Goal: Obtain resource: Download file/media

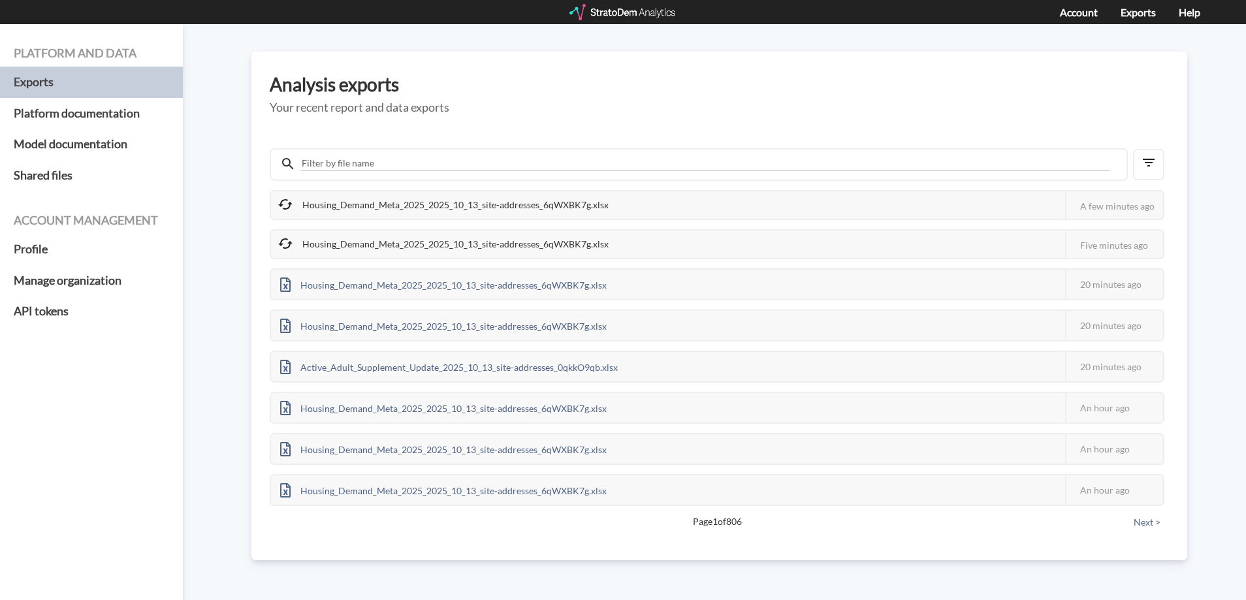
click at [596, 12] on div at bounding box center [623, 12] width 108 height 16
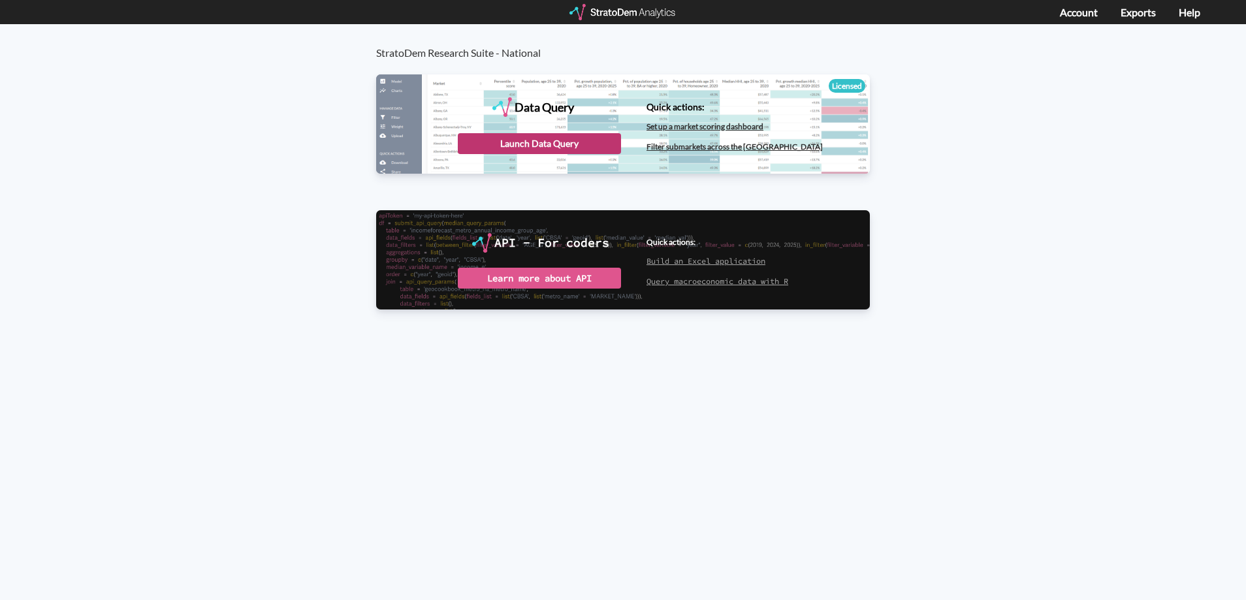
click at [571, 139] on div "Launch Data Query" at bounding box center [539, 143] width 163 height 21
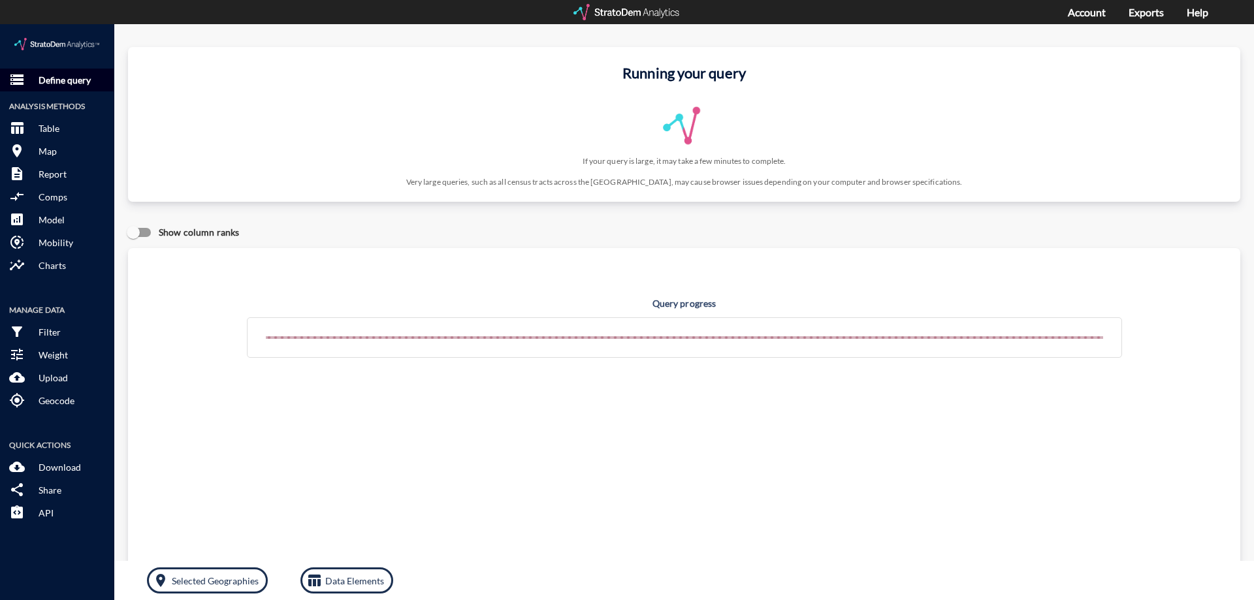
click p "Define query"
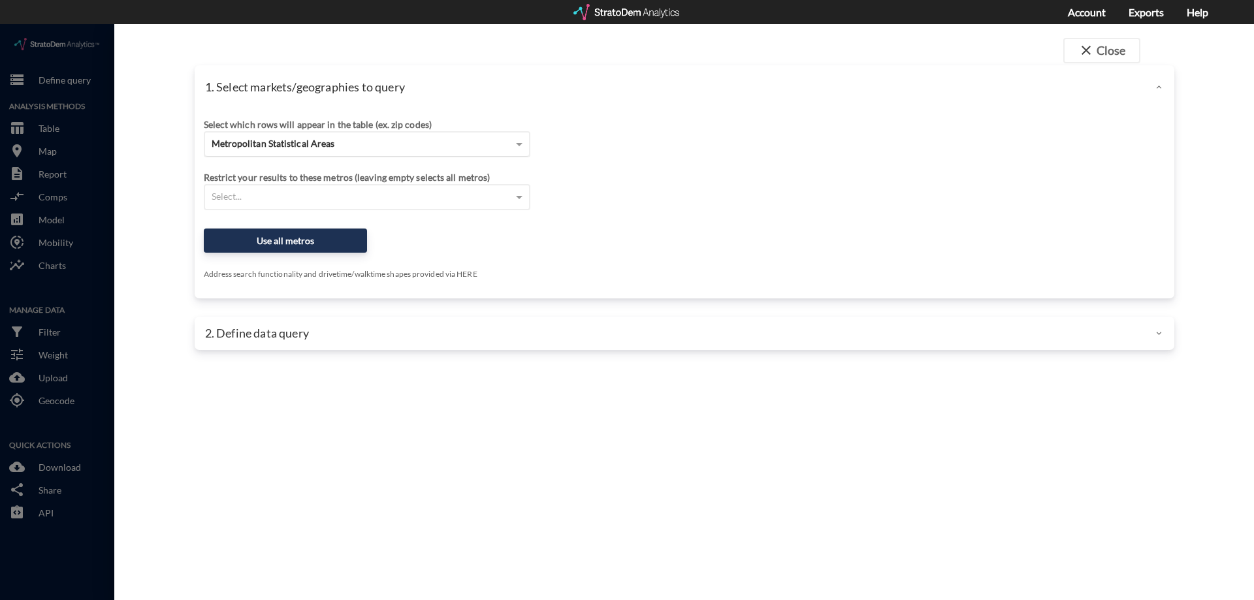
click span "Metropolitan Statistical Areas"
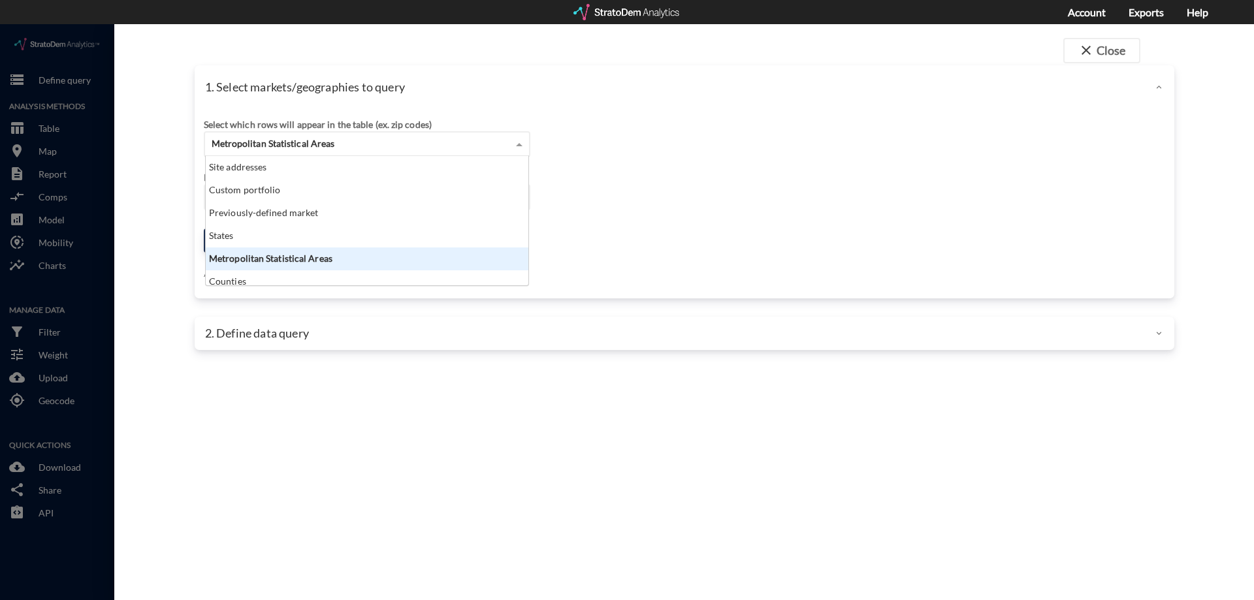
scroll to position [120, 315]
click div "Select which rows will appear in the table (ex. zip codes) Metropolitan Statist…"
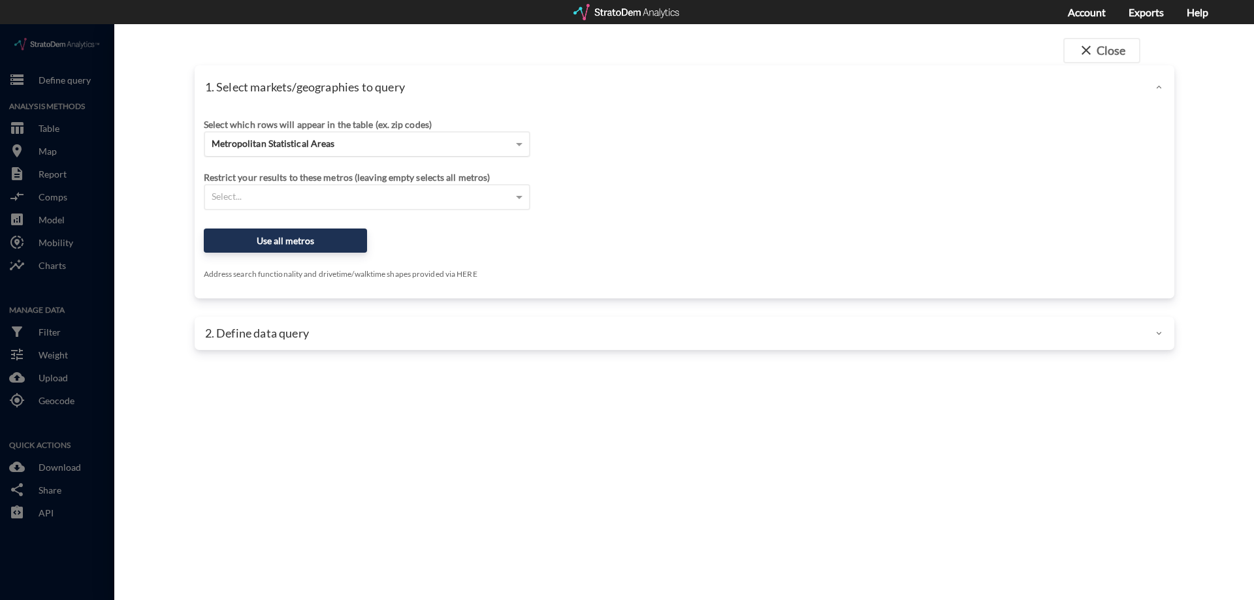
click div "Metropolitan Statistical Areas"
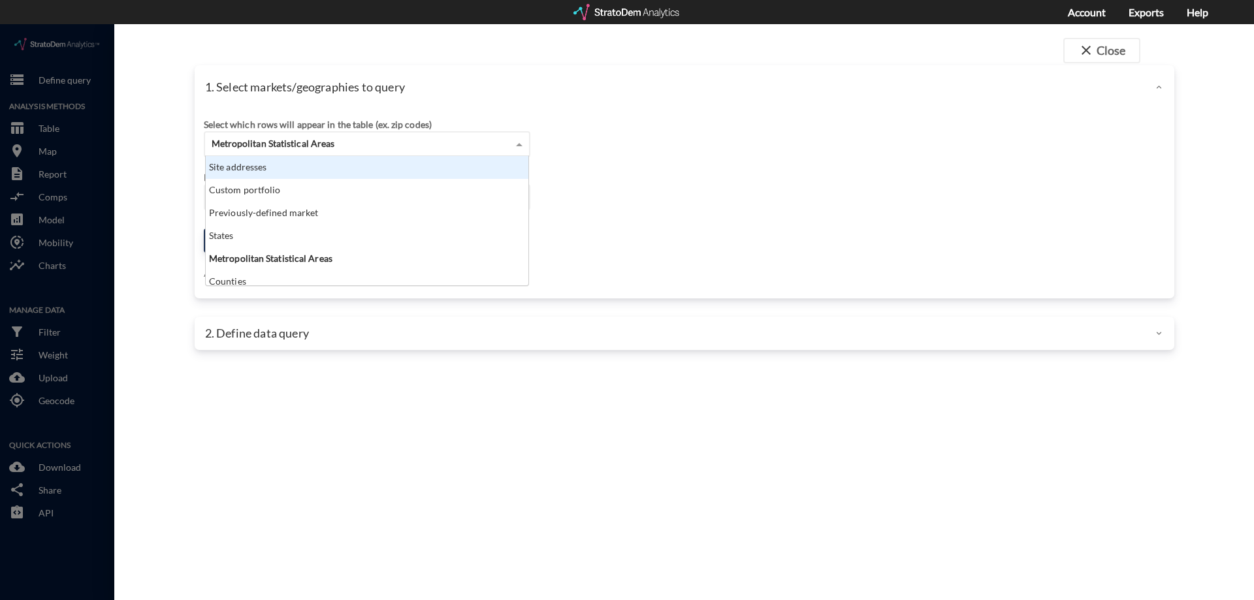
click div "Site addresses"
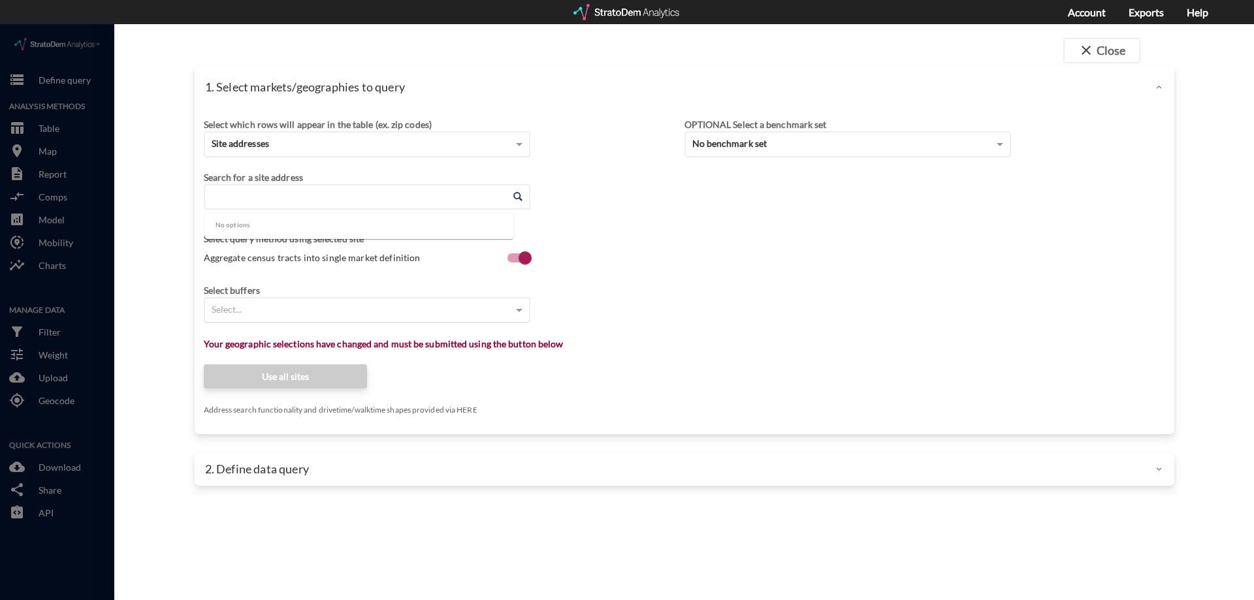
click input "Enter an address"
paste input "\\dc1fileshares\Real Estate\Fund IRR-VIII\Village at Montclair\Misc\RPA & PPM\Q…"
type input "\\dc1fileshares\Real Estate\Fund IRR-VIII\Village at Montclair\Misc\RPA & PPM\Q…"
click input "\\dc1fileshares\Real Estate\Fund IRR-VIII\Village at Montclair\Misc\RPA & PPM\Q…"
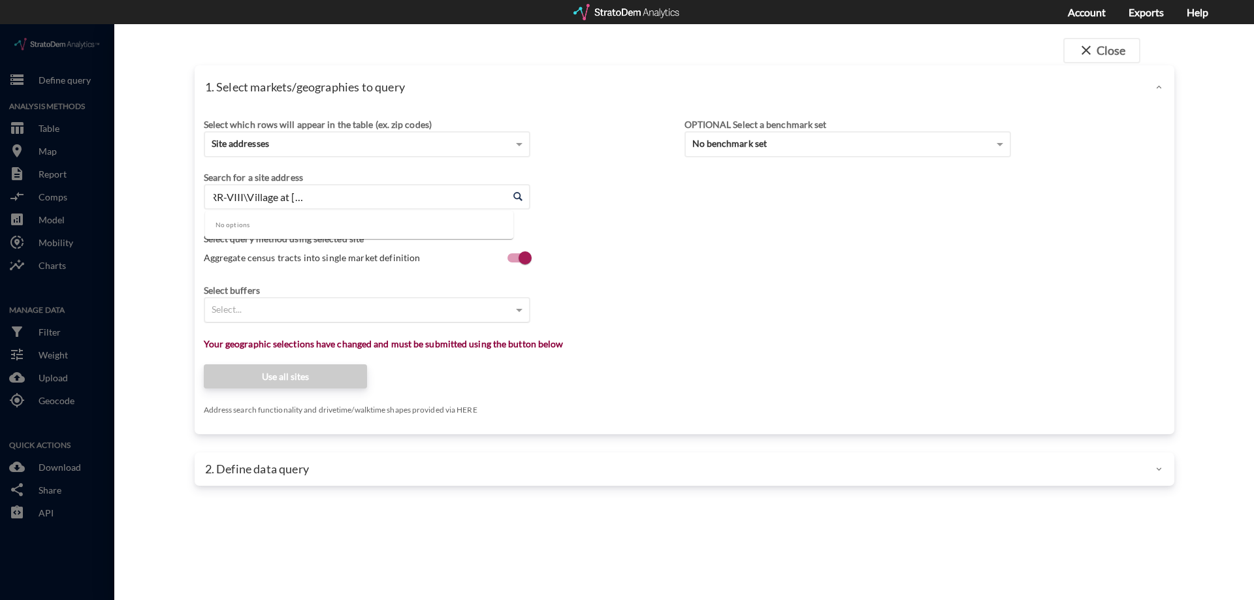
click input "\\dc1fileshares\Real Estate\Fund IRR-VIII\Village at Montclair\Misc\RPA & PPM\Q…"
click div "Select which rows will appear in the table (ex. zip codes) Site addresses Selec…"
click input "Enter an address"
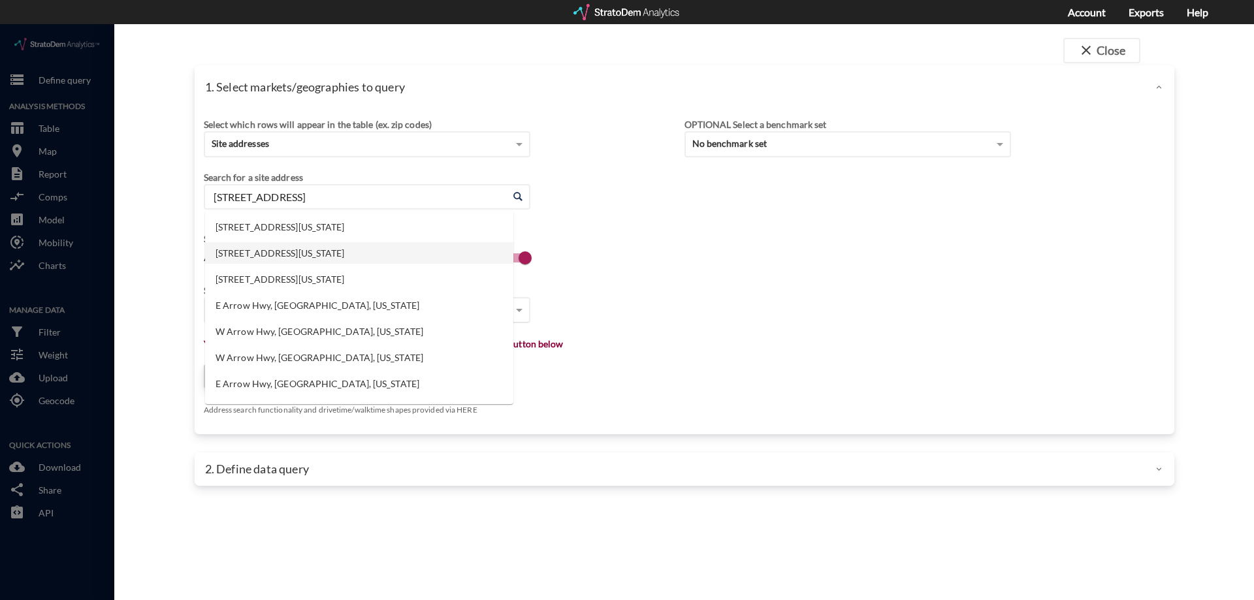
click li "5050 Arrow Hwy, Montclair, California"
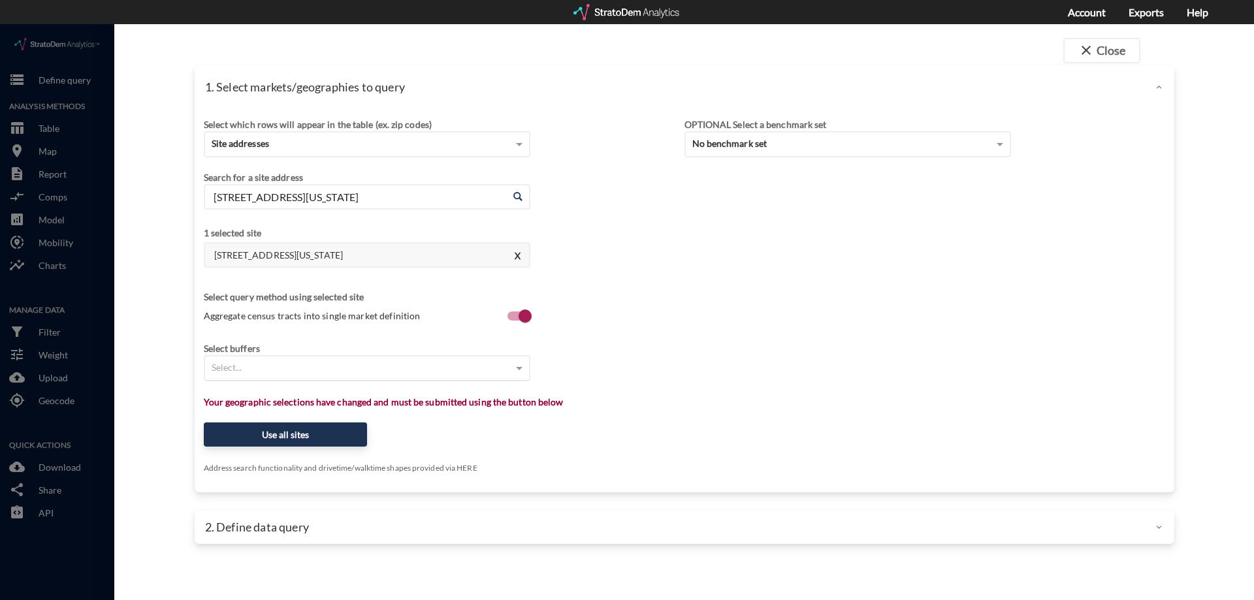
type input "5050 Arrow Hwy, Montclair, California"
click div "Select..."
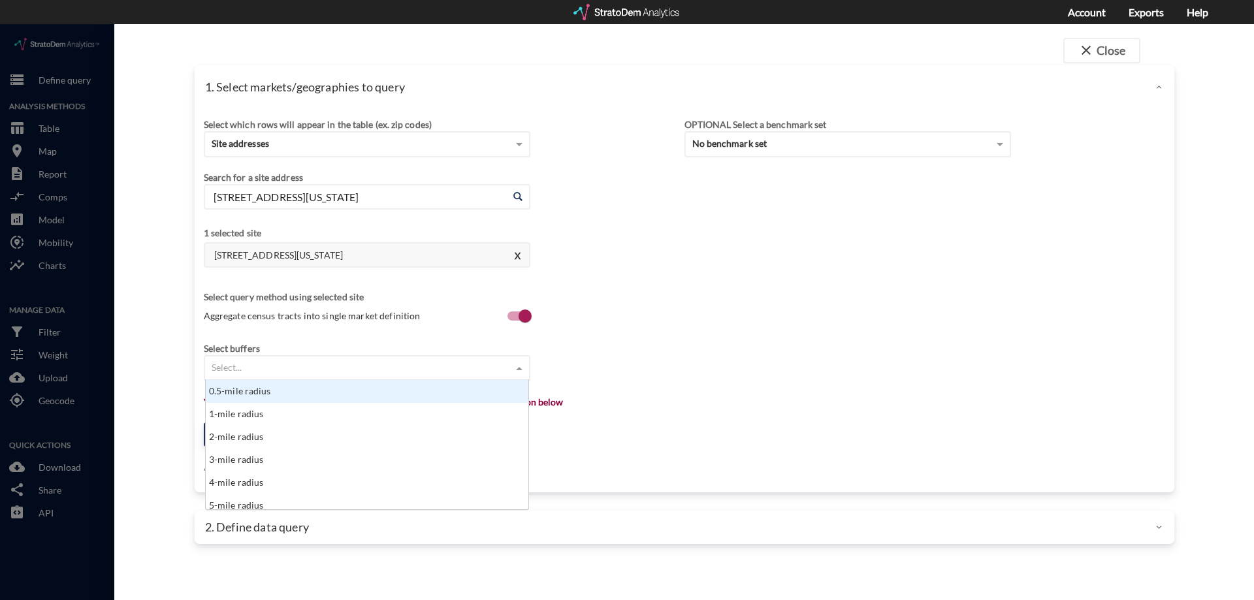
scroll to position [120, 315]
type input "1"
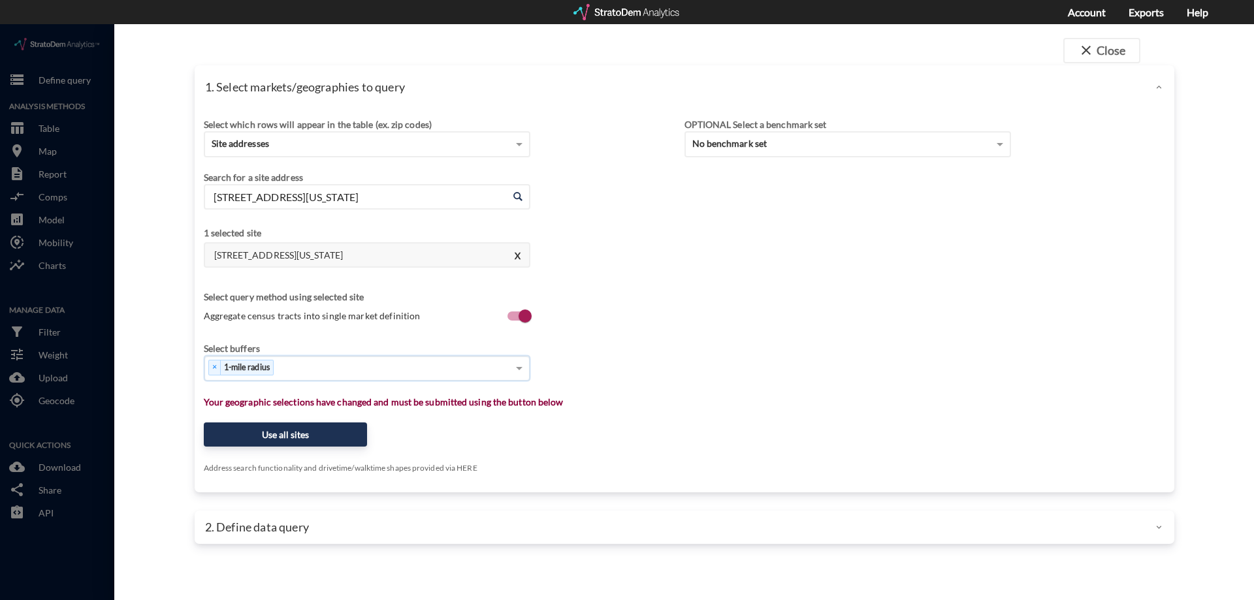
type input "3"
type input "5"
click div "× 1-mile radius × 3-mile radius"
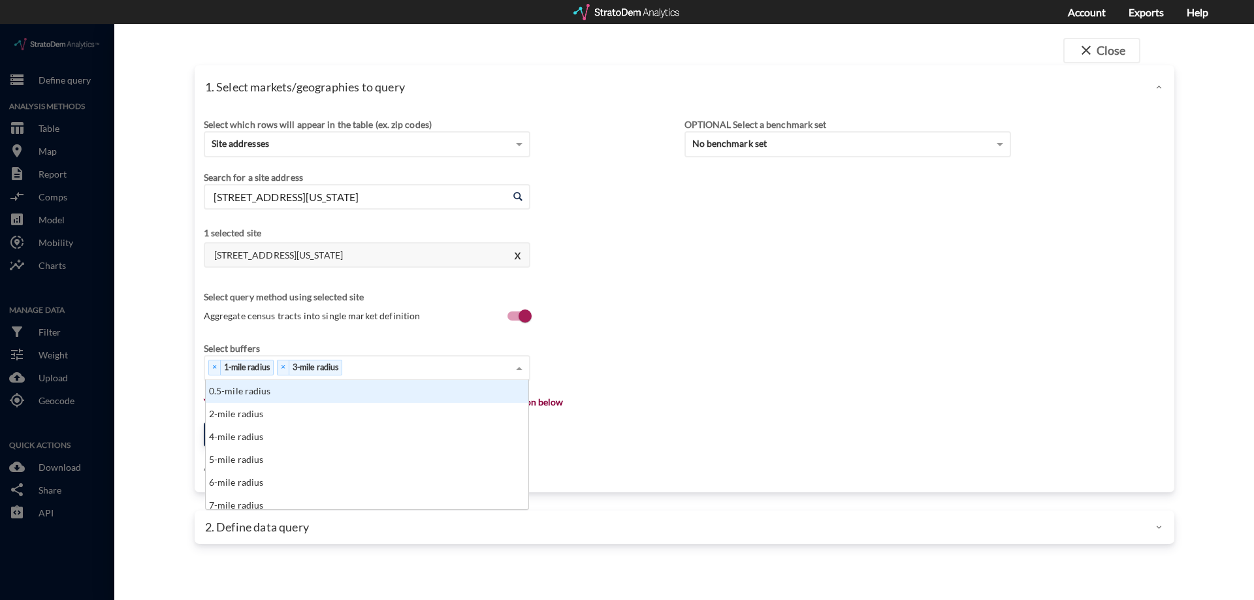
type input "5"
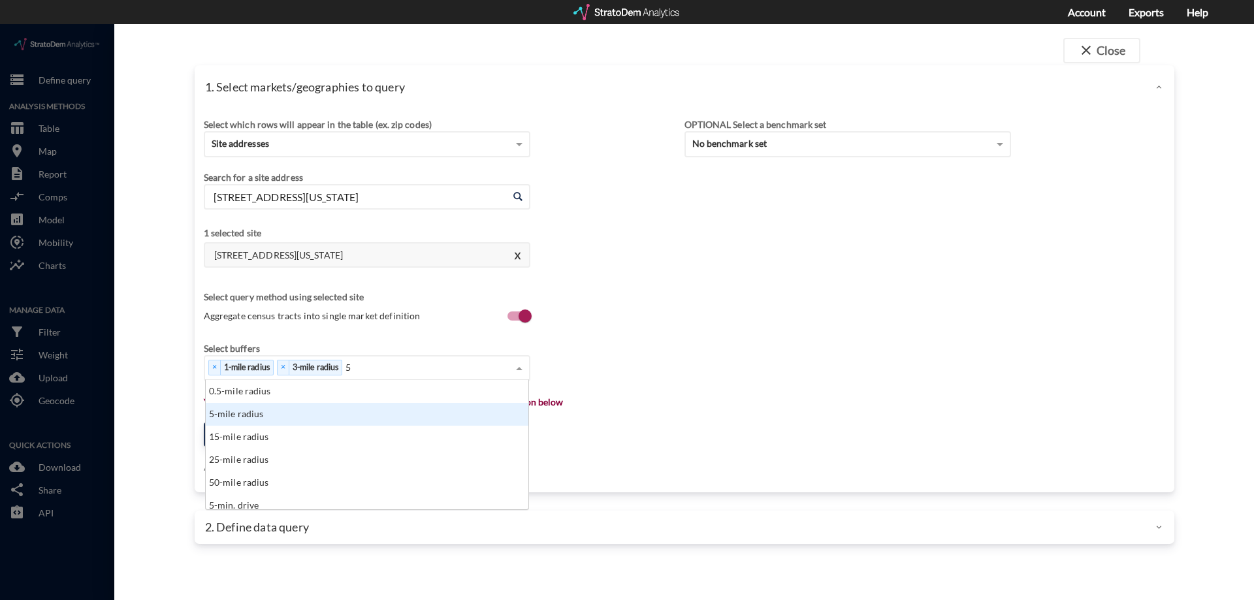
click div "5-mile radius"
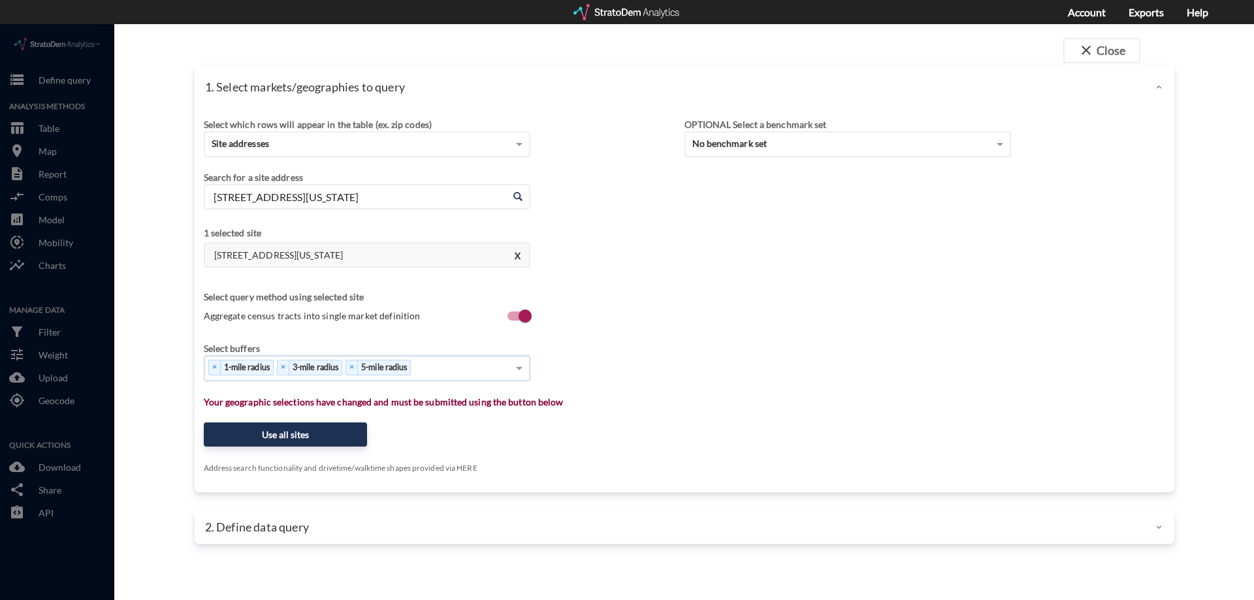
click div "× 1-mile radius × 3-mile radius × 5-mile radius"
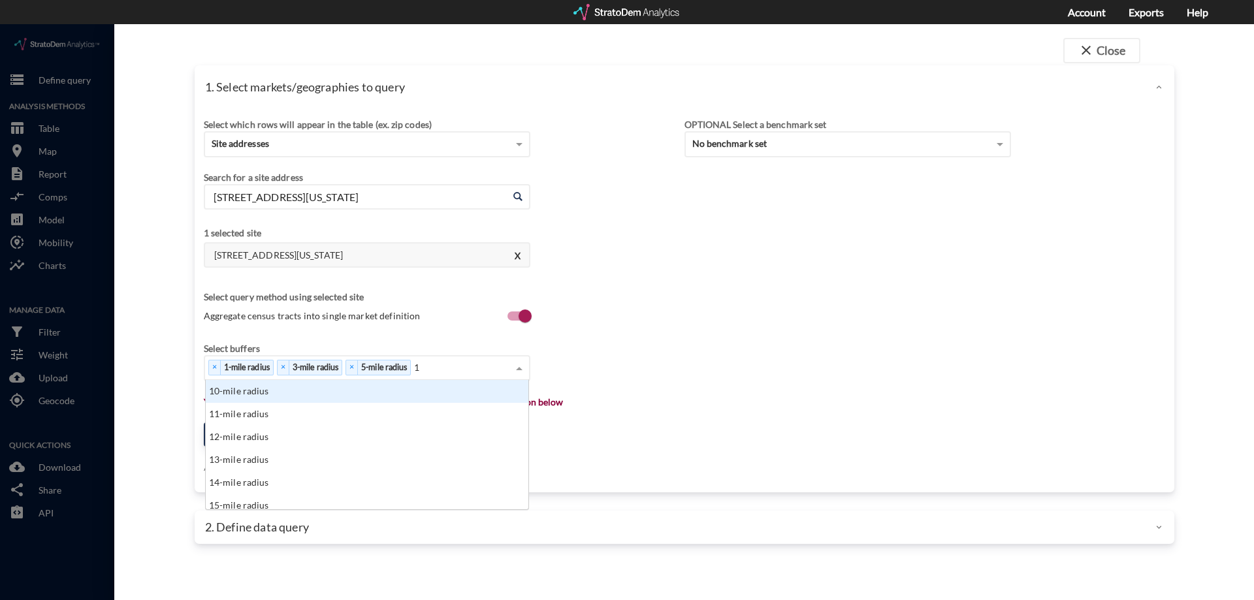
type input "10"
click div "10-mile radius"
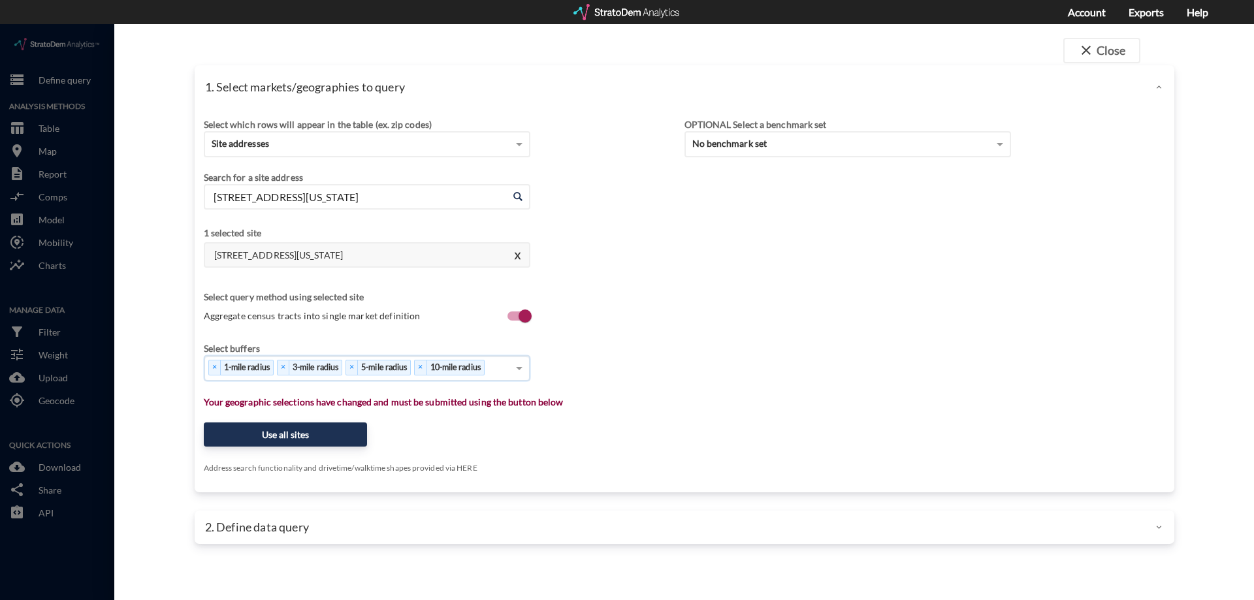
click div "Select buffers × 1-mile radius × 3-mile radius × 5-mile radius × 10-mile radius"
click button "Use all sites"
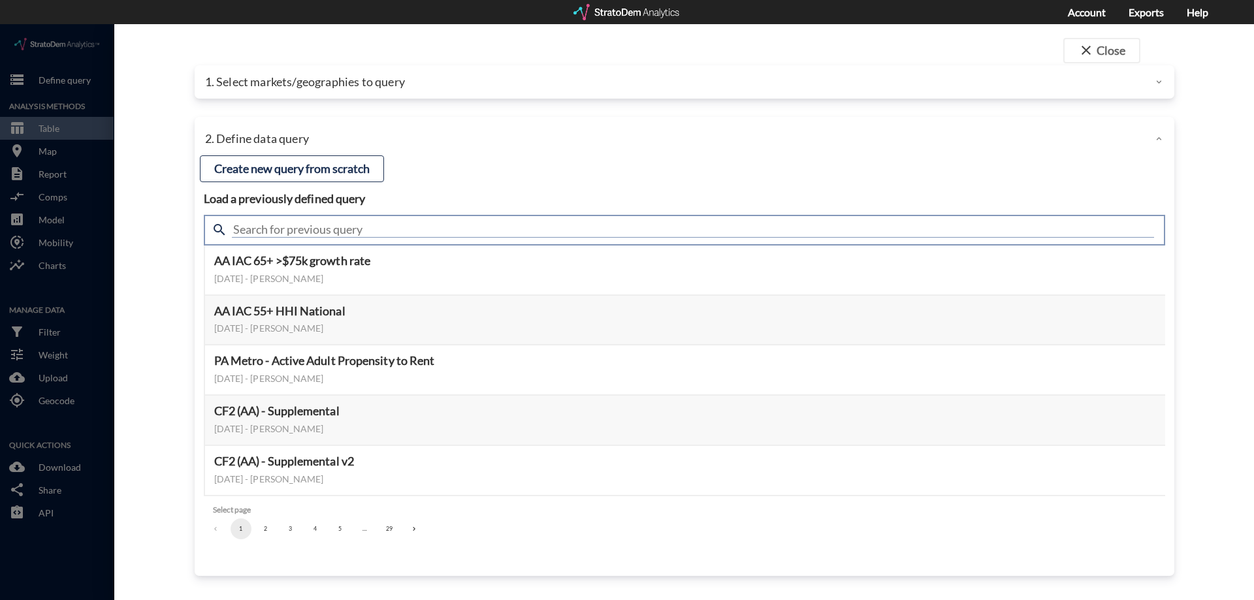
click input "text"
type input "stratodem"
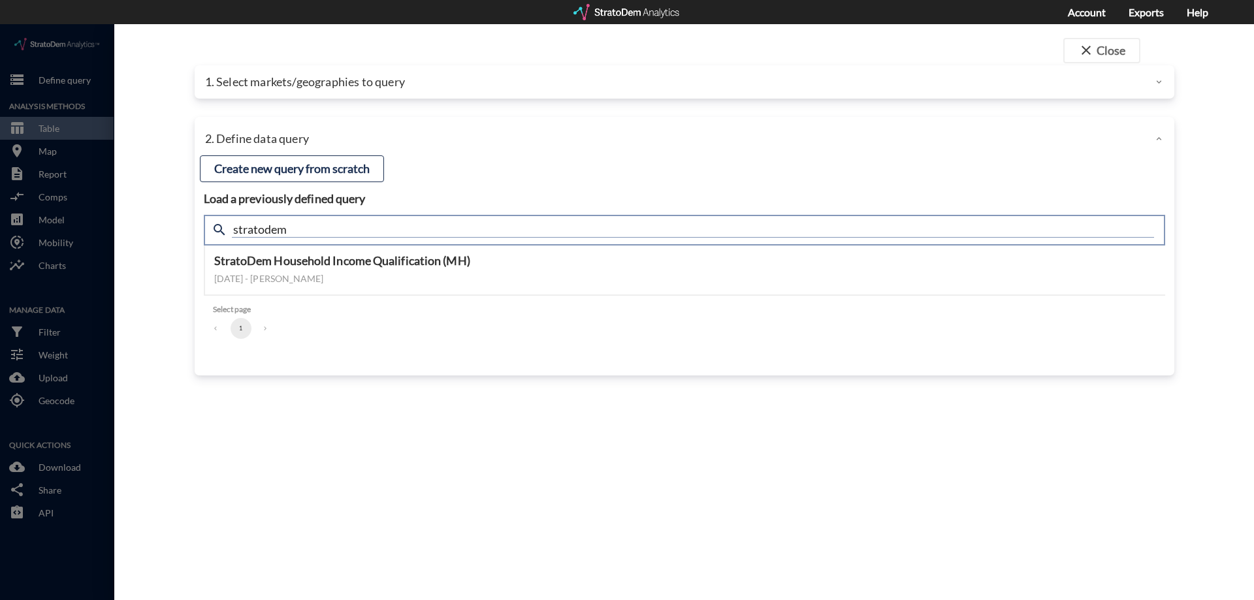
click input "stratodem"
type input "s"
type input "demand"
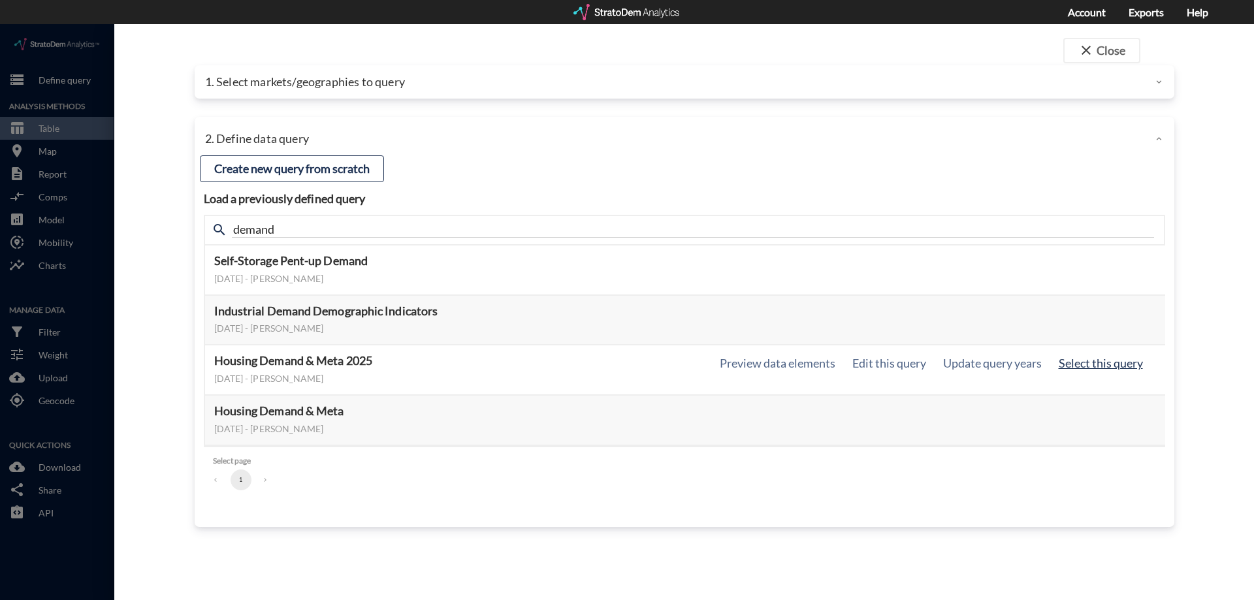
click button "Select this query"
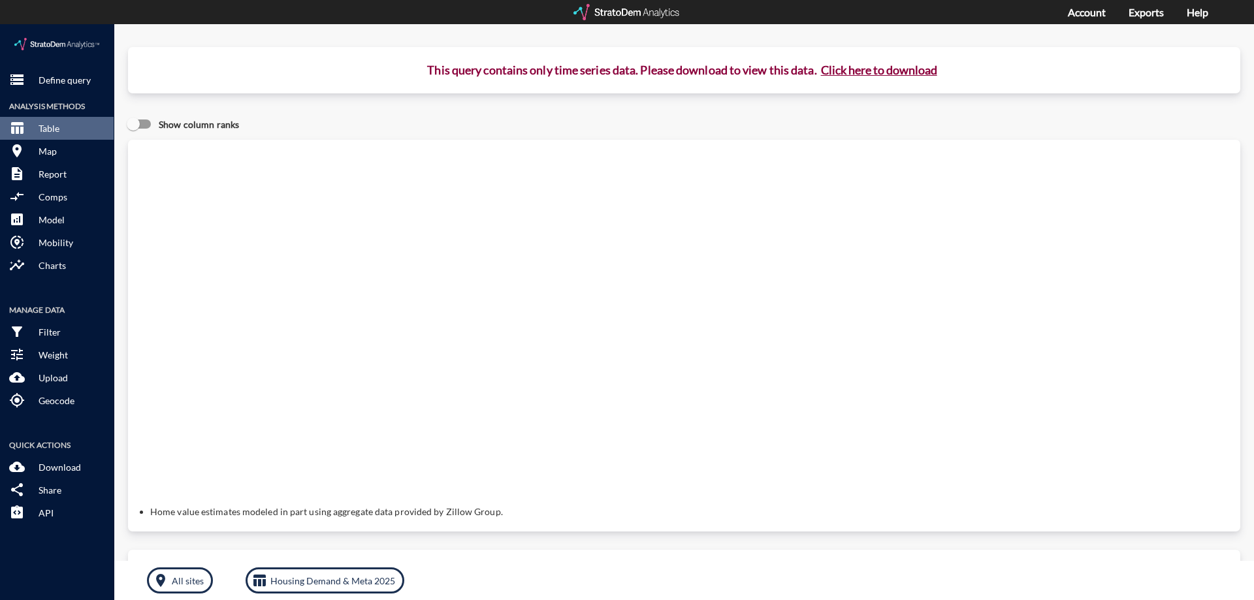
click button "Click here to download"
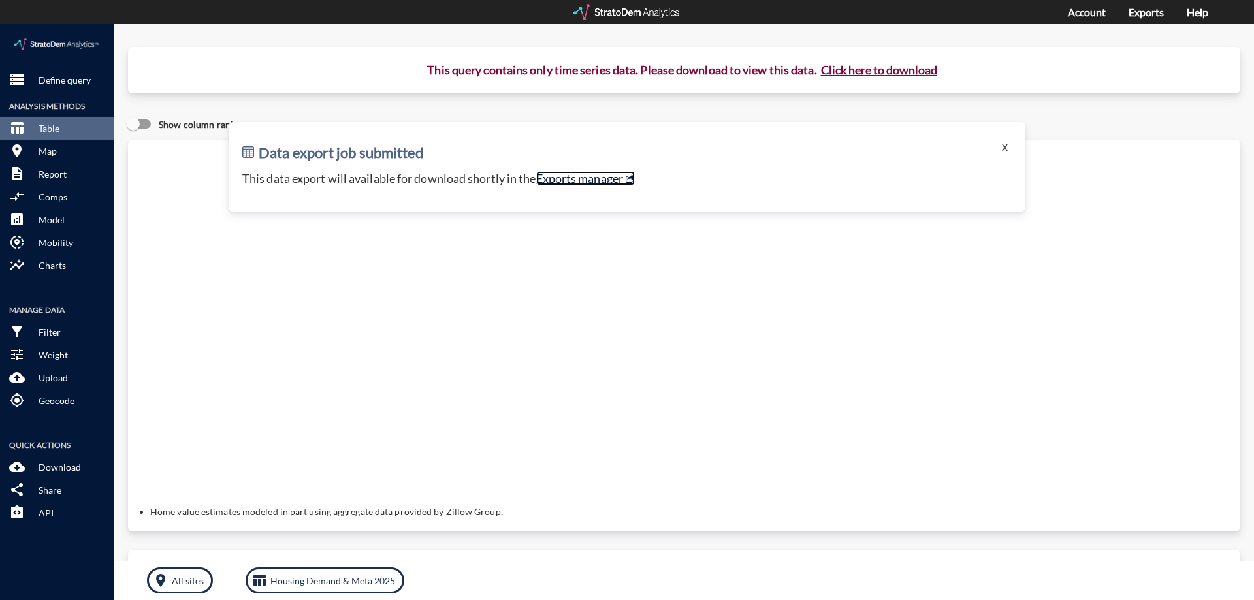
click link "Exports manager"
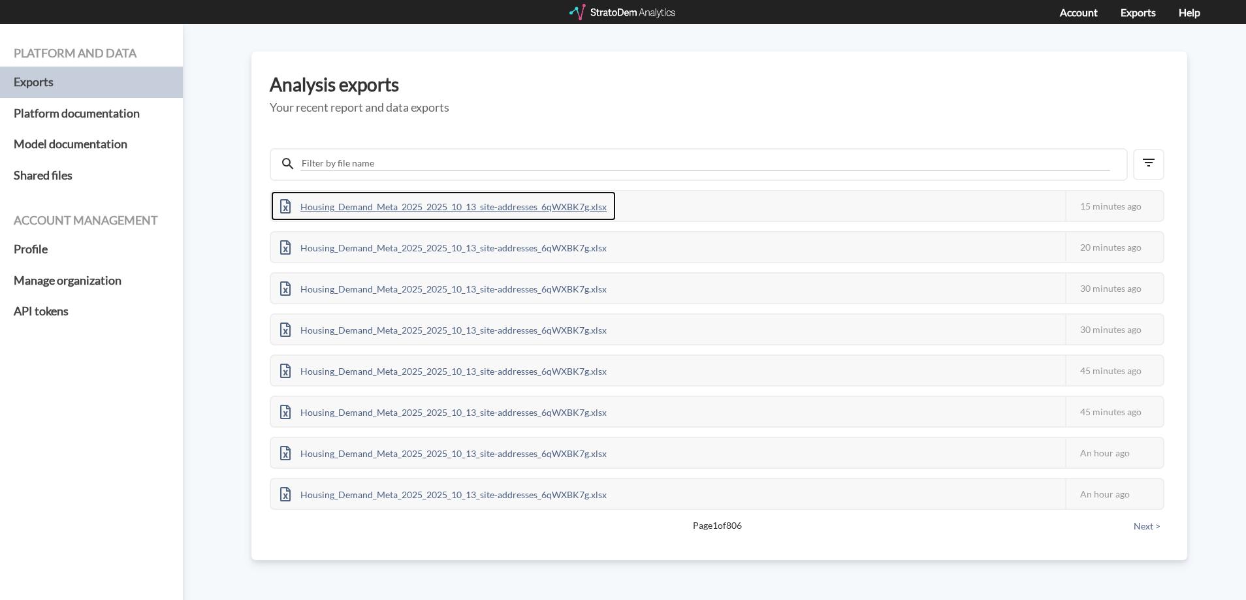
click at [402, 206] on div "Housing_Demand_Meta_2025_2025_10_13_site-addresses_6qWXBK7g.xlsx" at bounding box center [443, 205] width 345 height 29
